Goal: Information Seeking & Learning: Learn about a topic

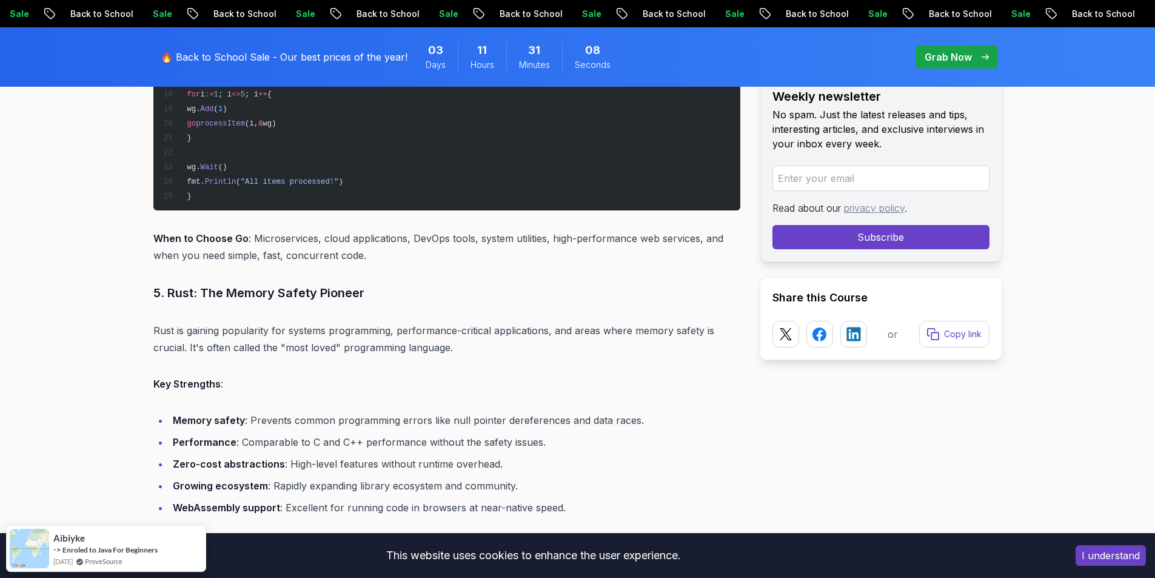
scroll to position [4243, 0]
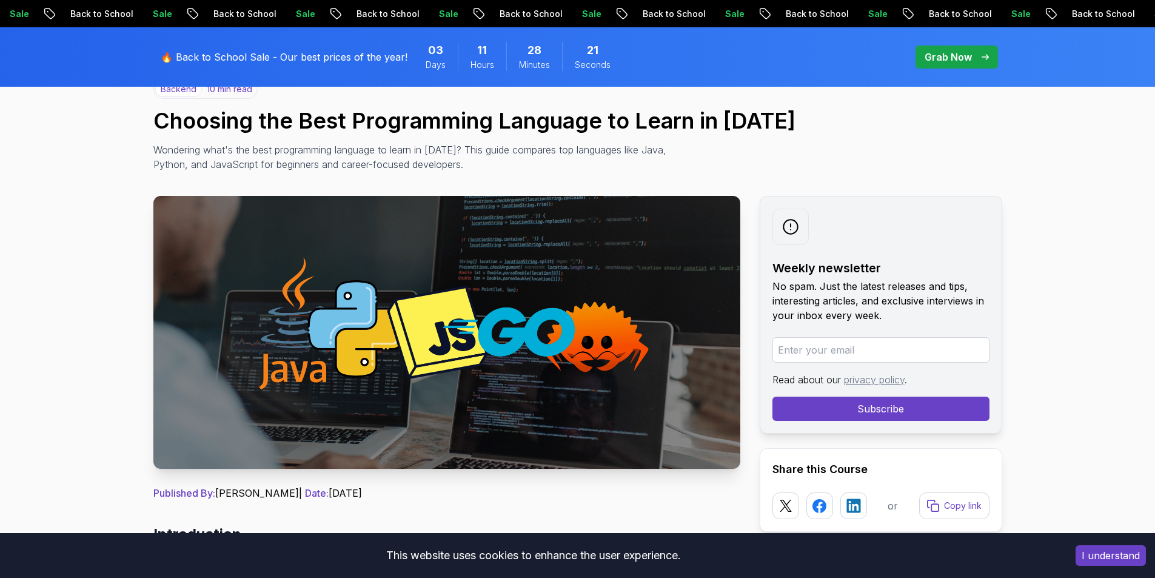
scroll to position [0, 0]
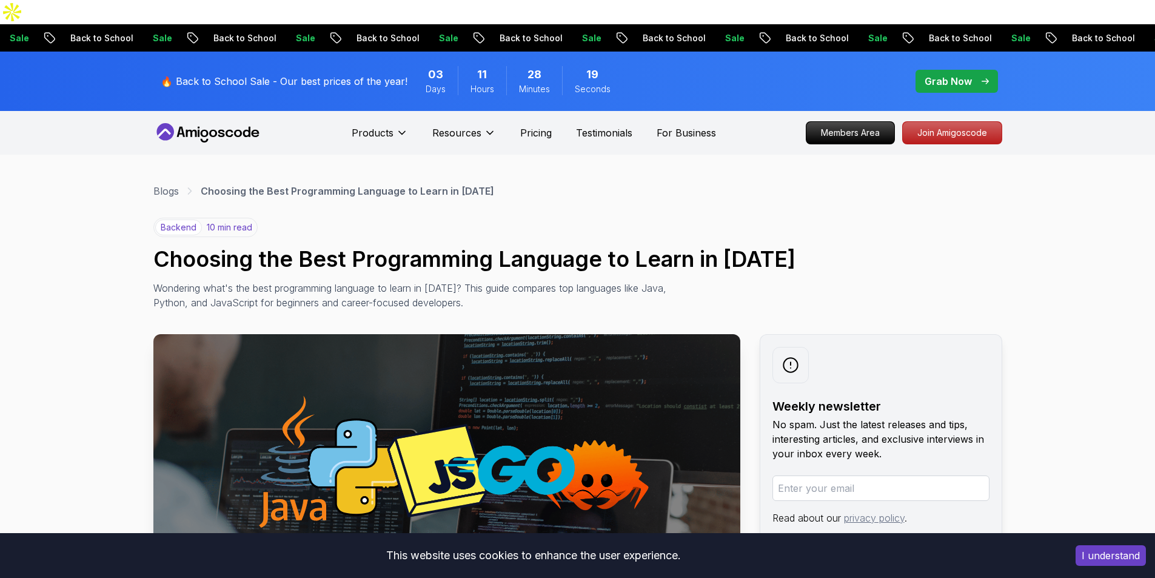
click at [543, 247] on h1 "Choosing the Best Programming Language to Learn in [DATE]" at bounding box center [577, 259] width 849 height 24
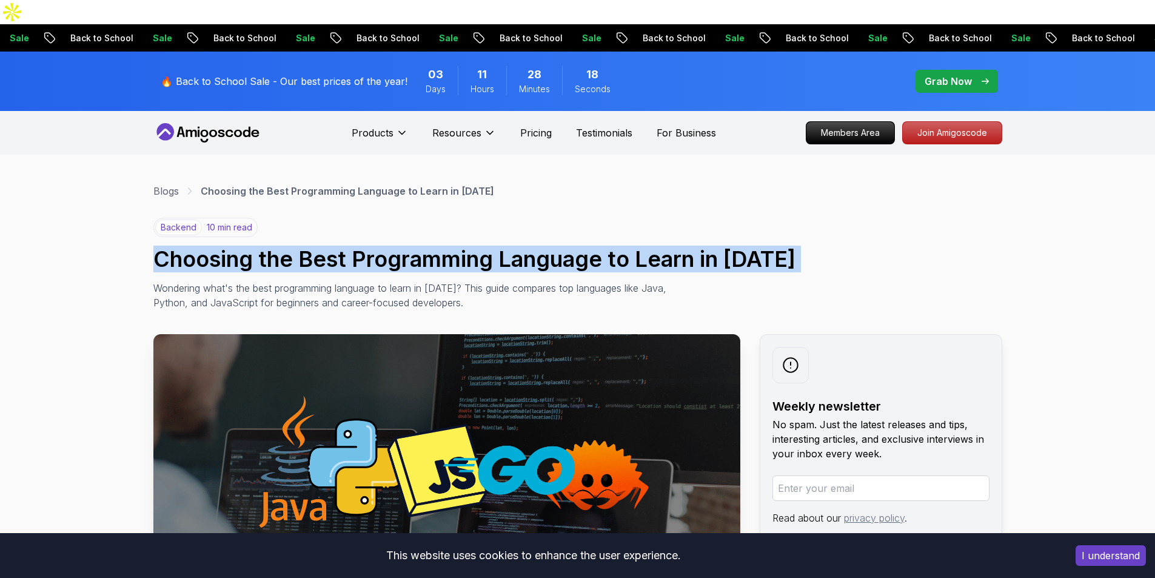
click at [543, 247] on h1 "Choosing the Best Programming Language to Learn in [DATE]" at bounding box center [577, 259] width 849 height 24
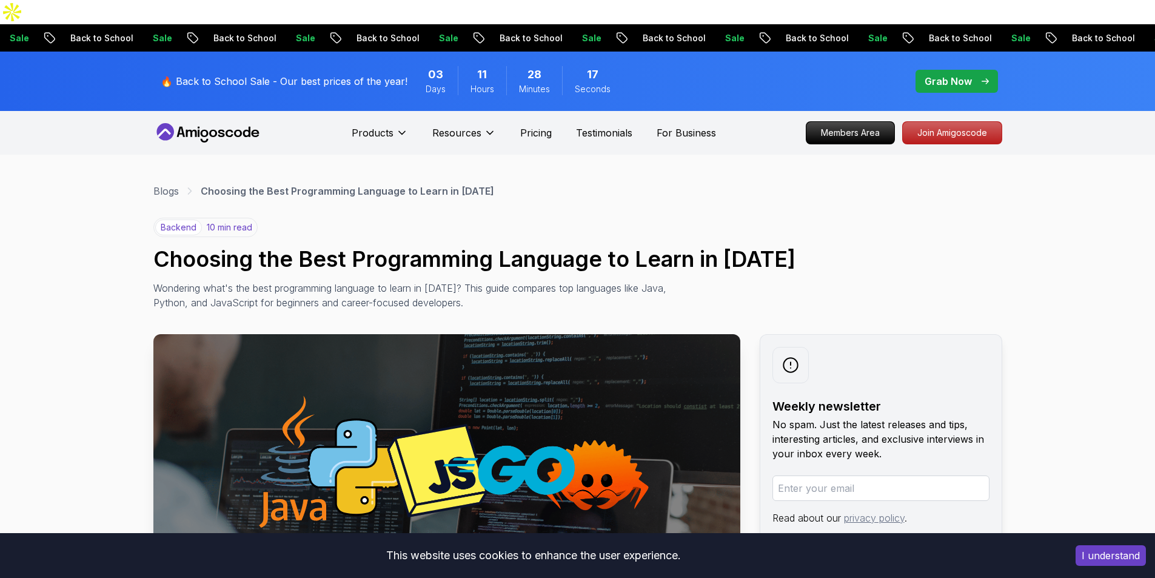
click at [790, 218] on div "backend 10 min read Choosing the Best Programming Language to Learn in [DATE] W…" at bounding box center [577, 264] width 849 height 92
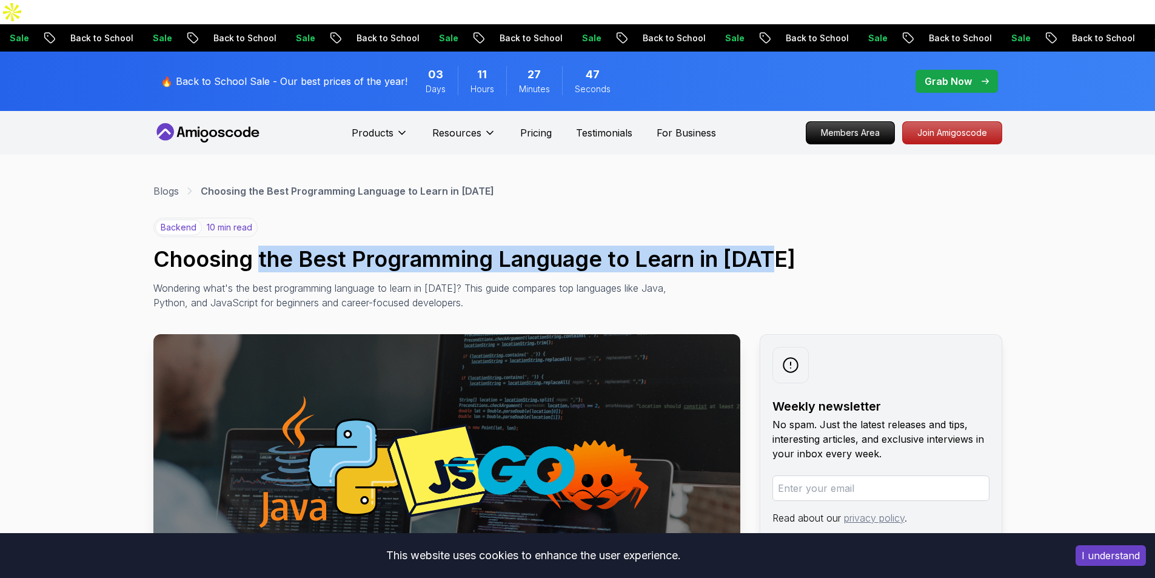
drag, startPoint x: 262, startPoint y: 236, endPoint x: 781, endPoint y: 228, distance: 519.0
click at [781, 247] on h1 "Choosing the Best Programming Language to Learn in [DATE]" at bounding box center [577, 259] width 849 height 24
copy h1 "the Best Programming Language to Learn in [DATE]"
